Goal: Find specific page/section: Find specific page/section

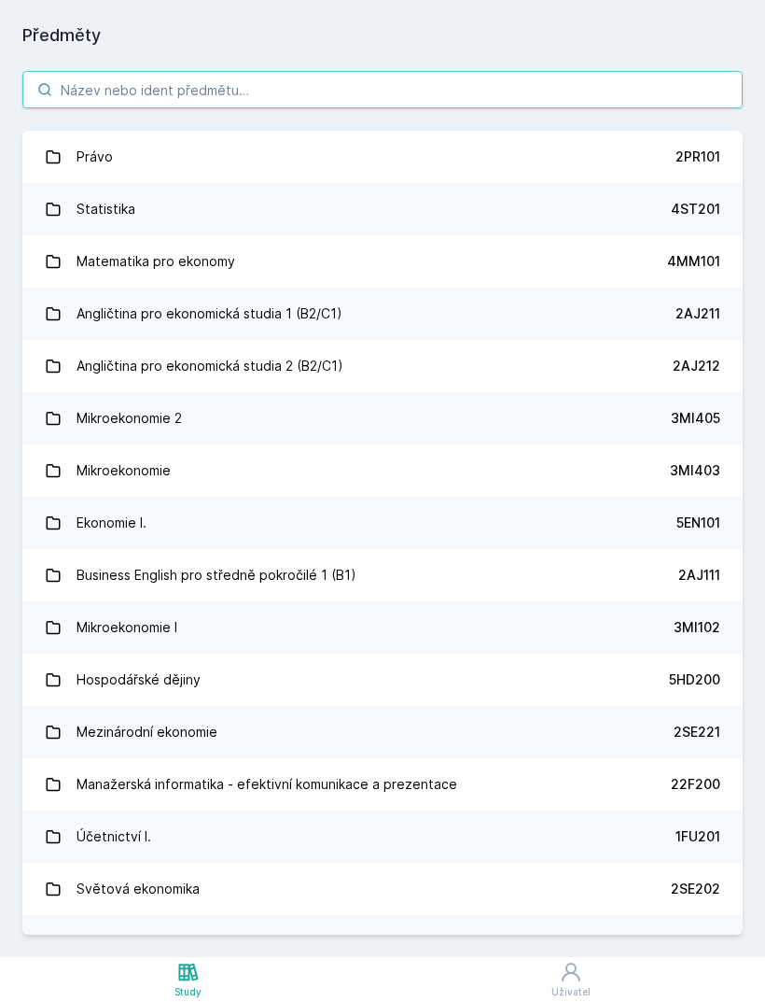
click at [520, 84] on input "search" at bounding box center [382, 89] width 721 height 37
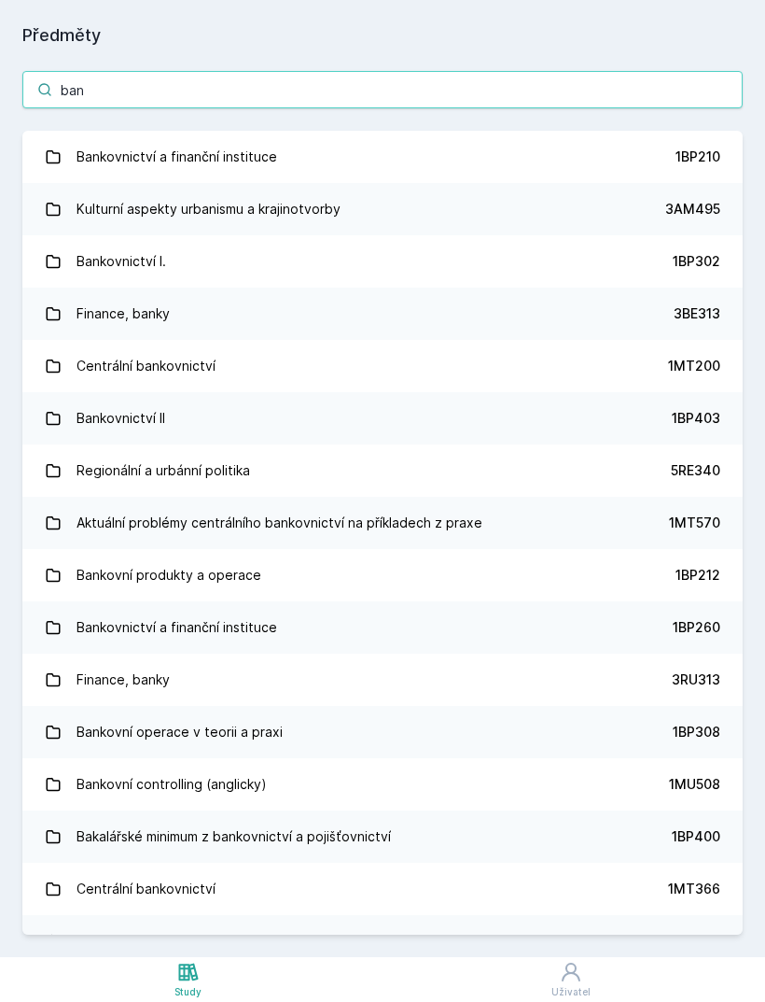
type input "ban"
click at [358, 255] on link "Bankovnictví I. 1BP302" at bounding box center [382, 261] width 721 height 52
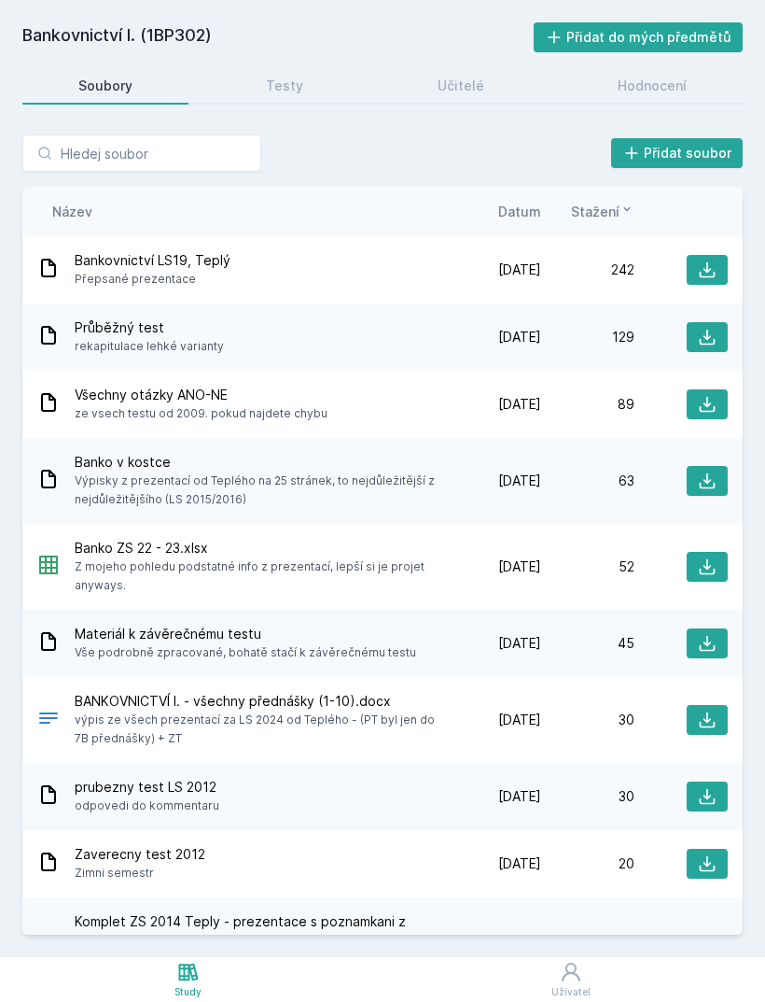
click at [501, 210] on span "Datum" at bounding box center [520, 212] width 43 height 20
